Goal: Information Seeking & Learning: Learn about a topic

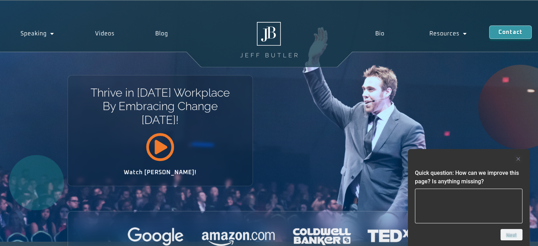
click at [162, 151] on icon at bounding box center [160, 146] width 29 height 29
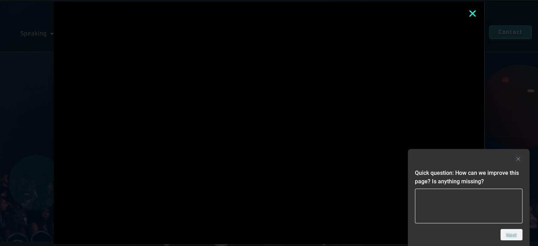
click at [512, 88] on div at bounding box center [269, 123] width 538 height 246
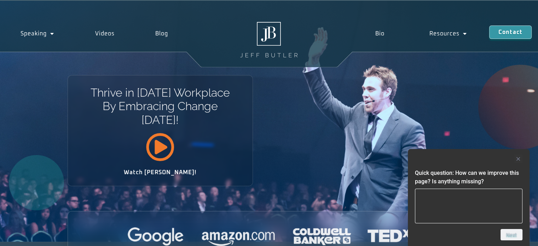
click at [160, 143] on icon at bounding box center [160, 146] width 29 height 29
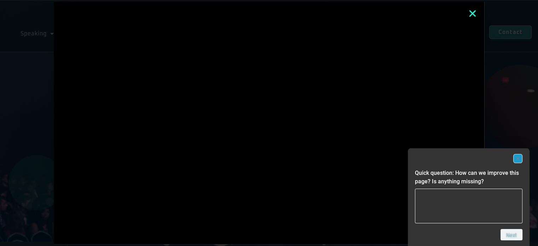
click at [520, 160] on rect "Hide survey" at bounding box center [518, 158] width 8 height 8
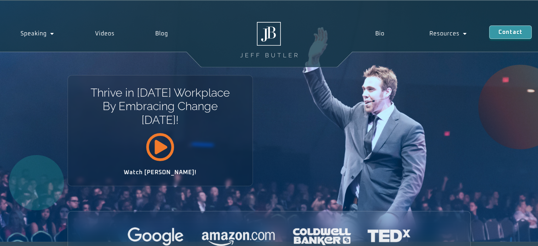
click at [153, 152] on icon at bounding box center [160, 146] width 29 height 29
click at [378, 33] on link "Bio" at bounding box center [380, 33] width 54 height 16
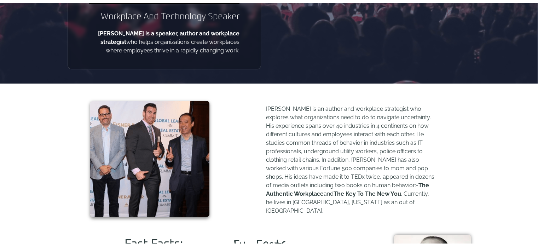
scroll to position [212, 0]
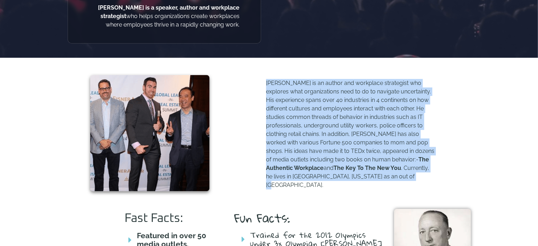
drag, startPoint x: 262, startPoint y: 83, endPoint x: 436, endPoint y: 172, distance: 195.7
click at [437, 173] on div "Jeff Butler is an author and workplace strategist who explores what organizatio…" at bounding box center [344, 133] width 254 height 122
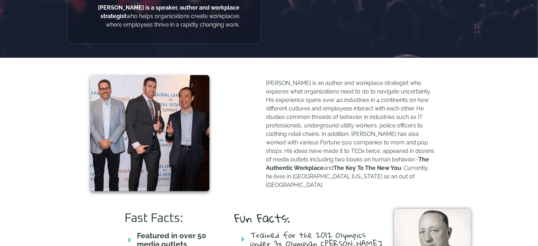
click at [386, 178] on p "Jeff Butler is an author and workplace strategist who explores what organizatio…" at bounding box center [350, 134] width 169 height 110
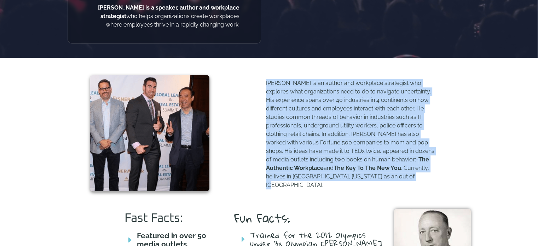
drag, startPoint x: 266, startPoint y: 84, endPoint x: 468, endPoint y: 178, distance: 222.7
click at [468, 178] on div "Jeff Butler is an author and workplace strategist who explores what organizatio…" at bounding box center [344, 133] width 254 height 122
copy p "Jeff Butler is an author and workplace strategist who explores what organizatio…"
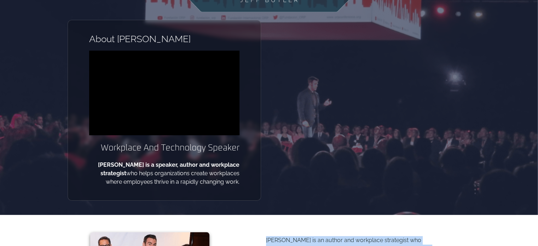
scroll to position [0, 0]
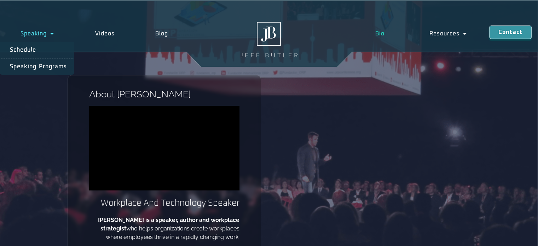
click at [25, 32] on link "Speaking" at bounding box center [37, 33] width 75 height 16
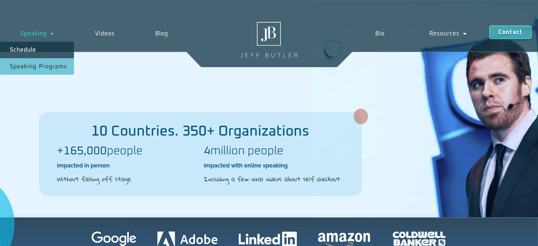
click at [18, 69] on link "Speaking Programs" at bounding box center [37, 66] width 74 height 16
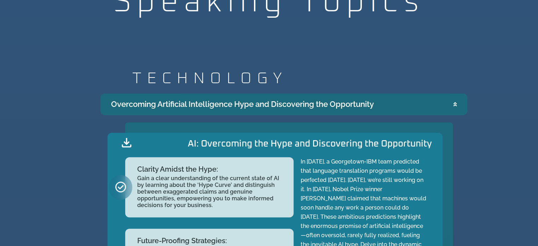
scroll to position [672, 0]
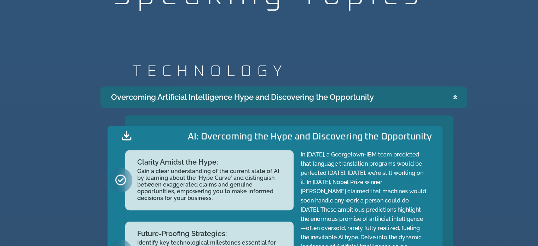
drag, startPoint x: 106, startPoint y: 99, endPoint x: 385, endPoint y: 100, distance: 279.5
click at [386, 101] on summary "Overcoming Artificial Intelligence Hype and Discovering the Opportunity" at bounding box center [283, 97] width 367 height 22
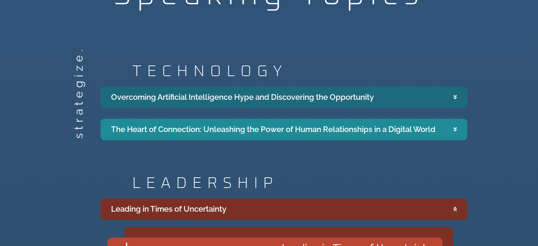
copy div "Overcoming Artificial Intelligence Hype and Discovering the Opportunity"
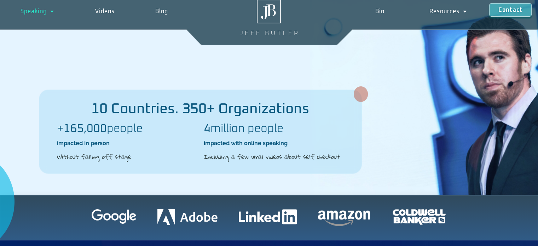
scroll to position [0, 0]
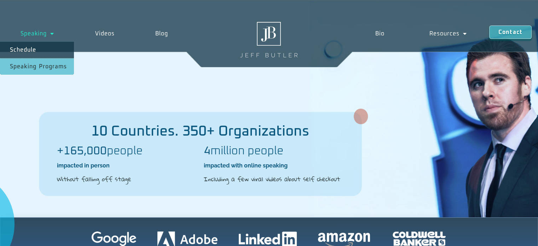
click at [30, 65] on link "Speaking Programs" at bounding box center [37, 66] width 74 height 16
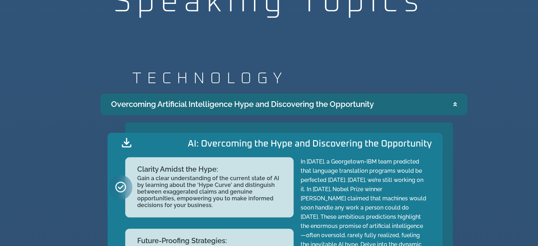
scroll to position [672, 0]
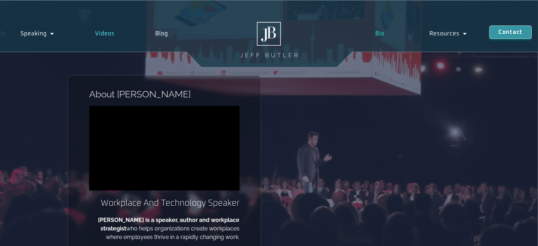
click at [105, 31] on link "Videos" at bounding box center [105, 33] width 60 height 16
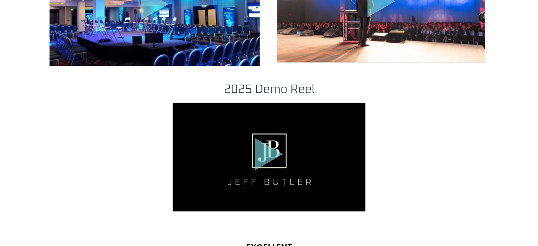
scroll to position [708, 0]
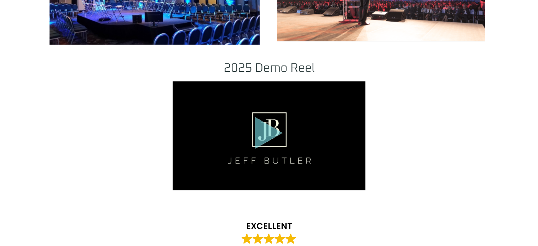
click at [270, 133] on icon "Play Video" at bounding box center [269, 133] width 28 height 32
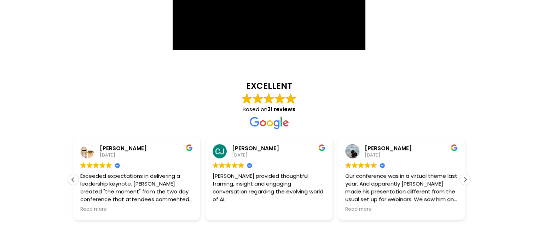
scroll to position [849, 0]
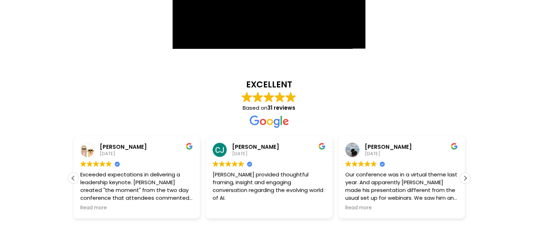
click at [478, 210] on span "Read more" at bounding box center [491, 207] width 27 height 7
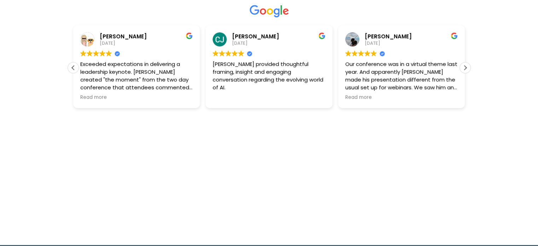
scroll to position [962, 0]
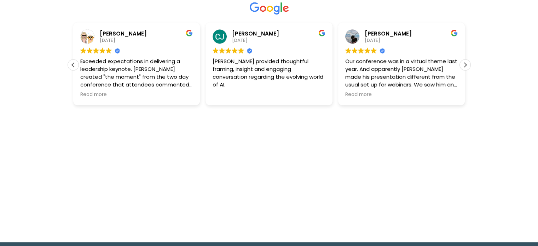
drag, startPoint x: 231, startPoint y: 72, endPoint x: 305, endPoint y: 194, distance: 141.9
click at [471, 193] on div "[PERSON_NAME] Herald [DATE] Trustindex verifies that the original source of the…" at bounding box center [534, 117] width 127 height 191
copy div "[PERSON_NAME] Herald [DATE] Trustindex verifies that the original source of the…"
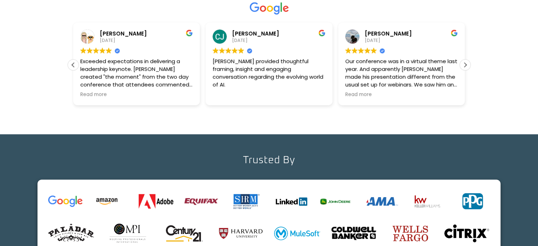
drag, startPoint x: 210, startPoint y: 49, endPoint x: 285, endPoint y: 87, distance: 83.5
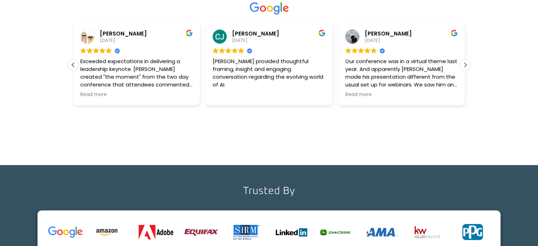
drag, startPoint x: 253, startPoint y: 146, endPoint x: 250, endPoint y: 142, distance: 5.4
click at [253, 145] on div "EXCELLENT Based on 31 reviews [PERSON_NAME] [DATE] Trustindex verifies that the…" at bounding box center [269, 51] width 403 height 219
drag, startPoint x: 233, startPoint y: 32, endPoint x: 323, endPoint y: 114, distance: 121.4
copy div "[PERSON_NAME] [DATE] Trustindex verifies that the original source of the review…"
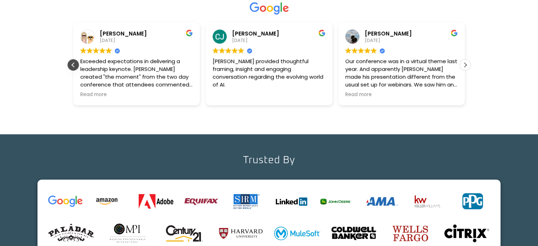
click at [74, 66] on div "Previous review" at bounding box center [73, 64] width 11 height 11
drag, startPoint x: 99, startPoint y: 32, endPoint x: 169, endPoint y: 73, distance: 81.5
click at [206, 73] on div "[PERSON_NAME] [DATE] Trustindex verifies that the original source of the review…" at bounding box center [269, 63] width 127 height 83
drag, startPoint x: 151, startPoint y: 79, endPoint x: 145, endPoint y: 77, distance: 6.5
click at [213, 77] on div "[PERSON_NAME] provided thoughtful framing, insight and engaging conversation re…" at bounding box center [269, 72] width 113 height 31
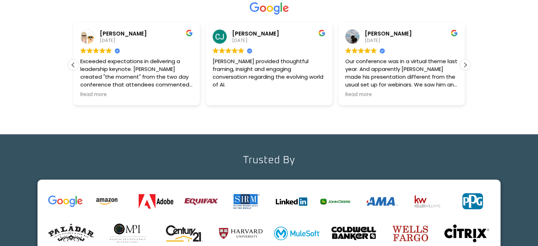
drag, startPoint x: 98, startPoint y: 31, endPoint x: 163, endPoint y: 79, distance: 80.6
click at [206, 79] on div "[PERSON_NAME] [DATE] Trustindex verifies that the original source of the review…" at bounding box center [269, 63] width 127 height 83
copy div "[PERSON_NAME] [DATE] Trustindex verifies that the original source of the review…"
